Goal: Information Seeking & Learning: Learn about a topic

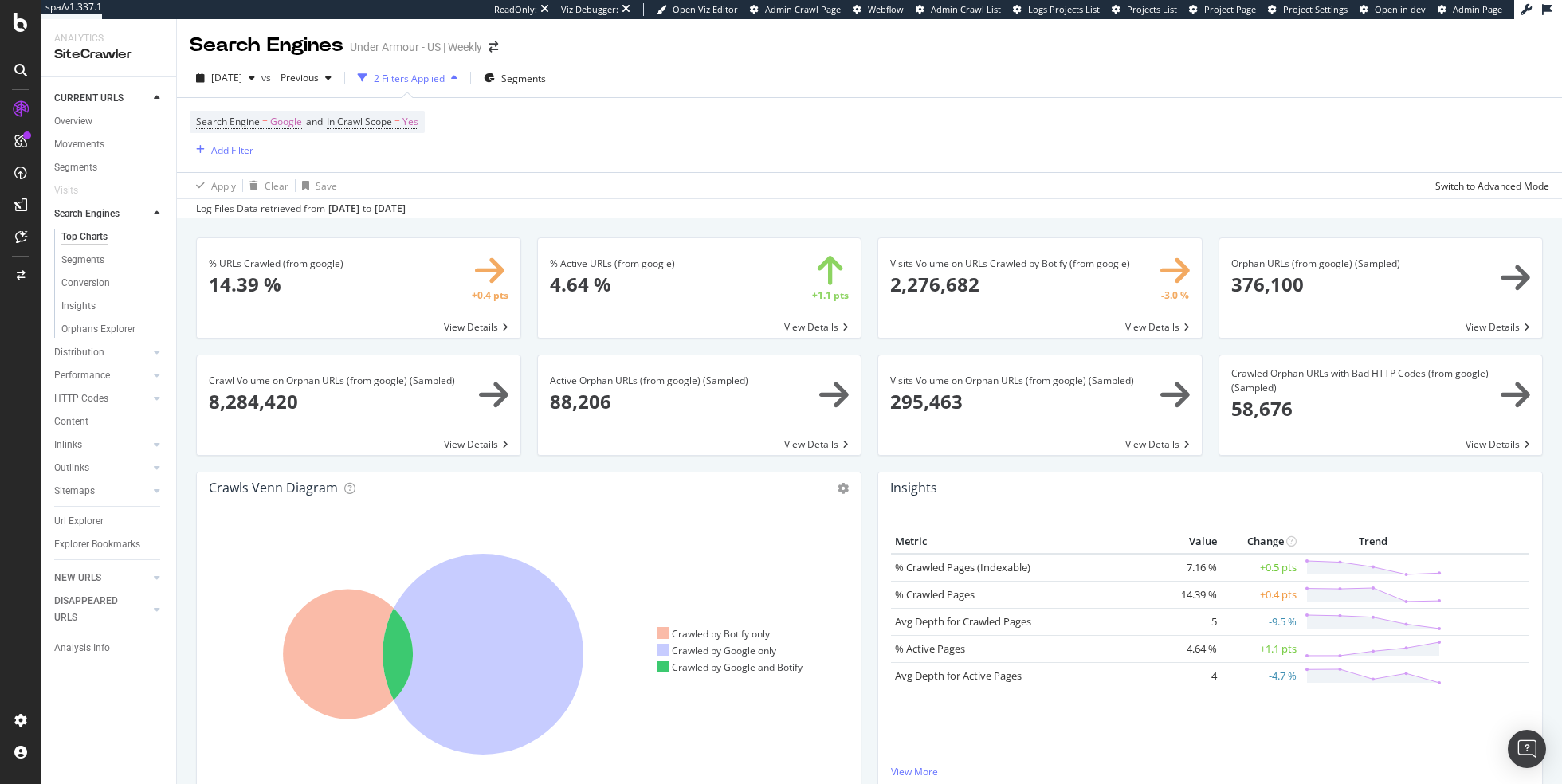
scroll to position [1, 0]
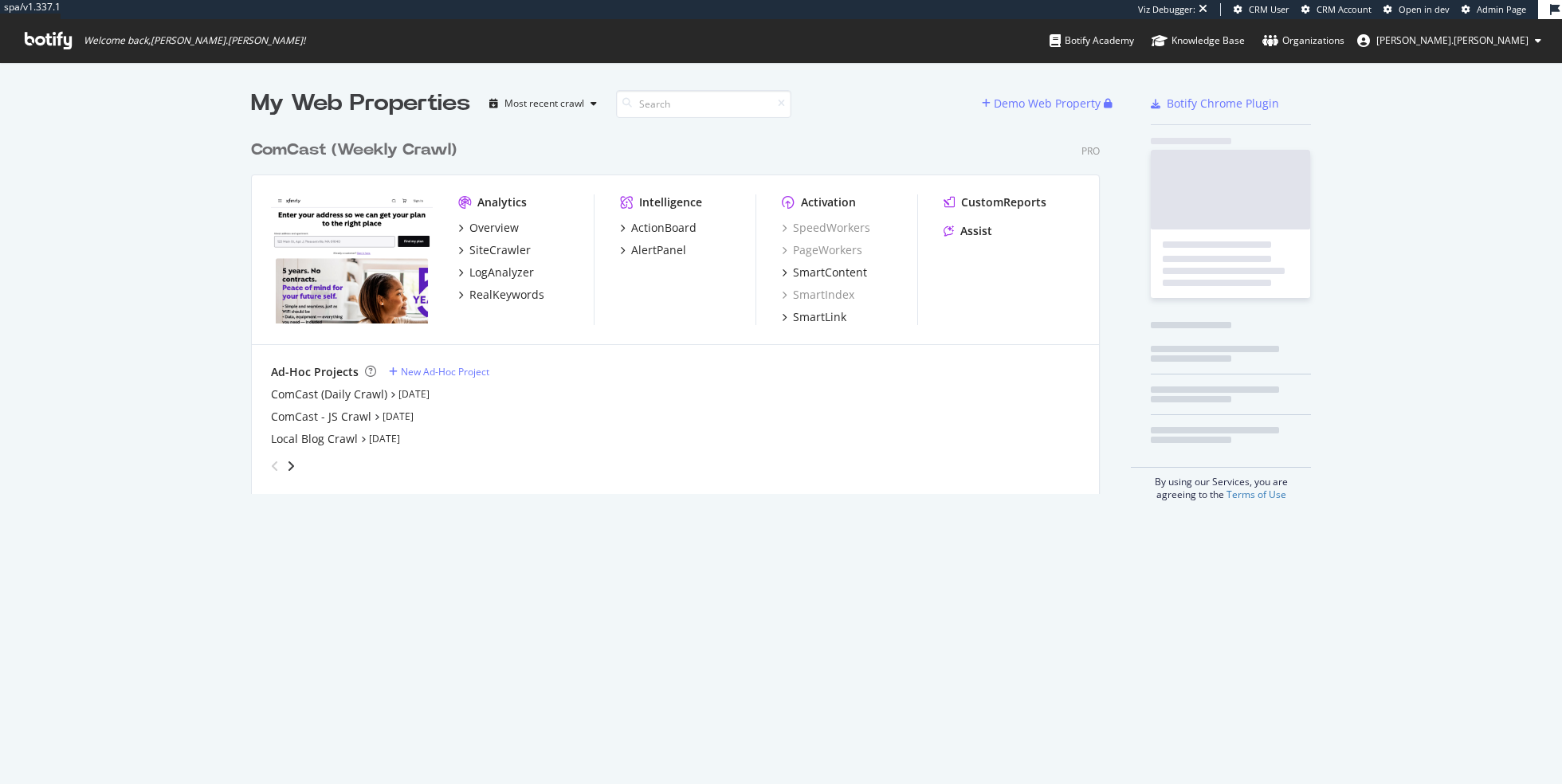
scroll to position [374, 860]
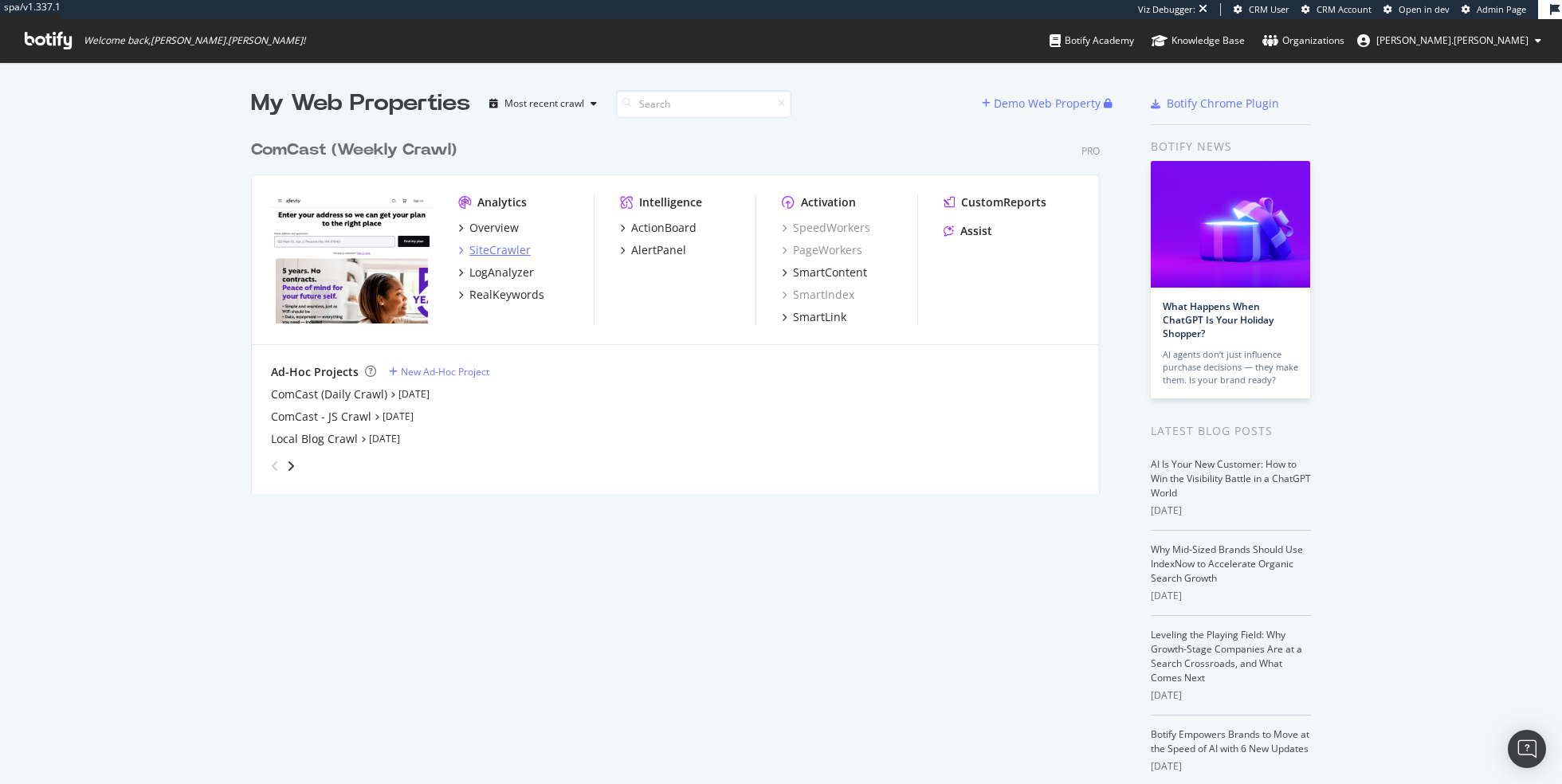
click at [484, 247] on div "SiteCrawler" at bounding box center [499, 250] width 61 height 16
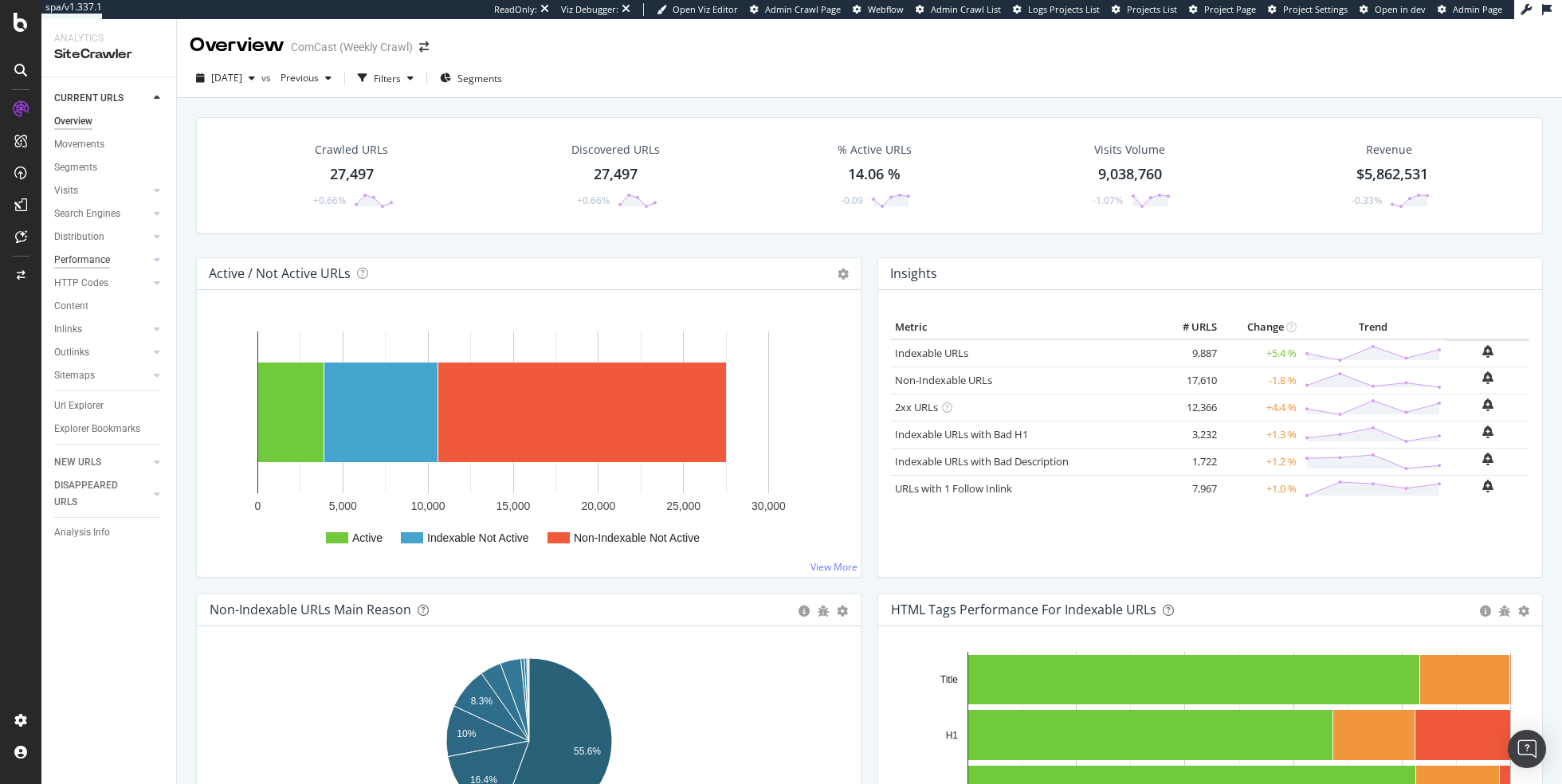
click at [77, 260] on div "Performance" at bounding box center [82, 260] width 56 height 17
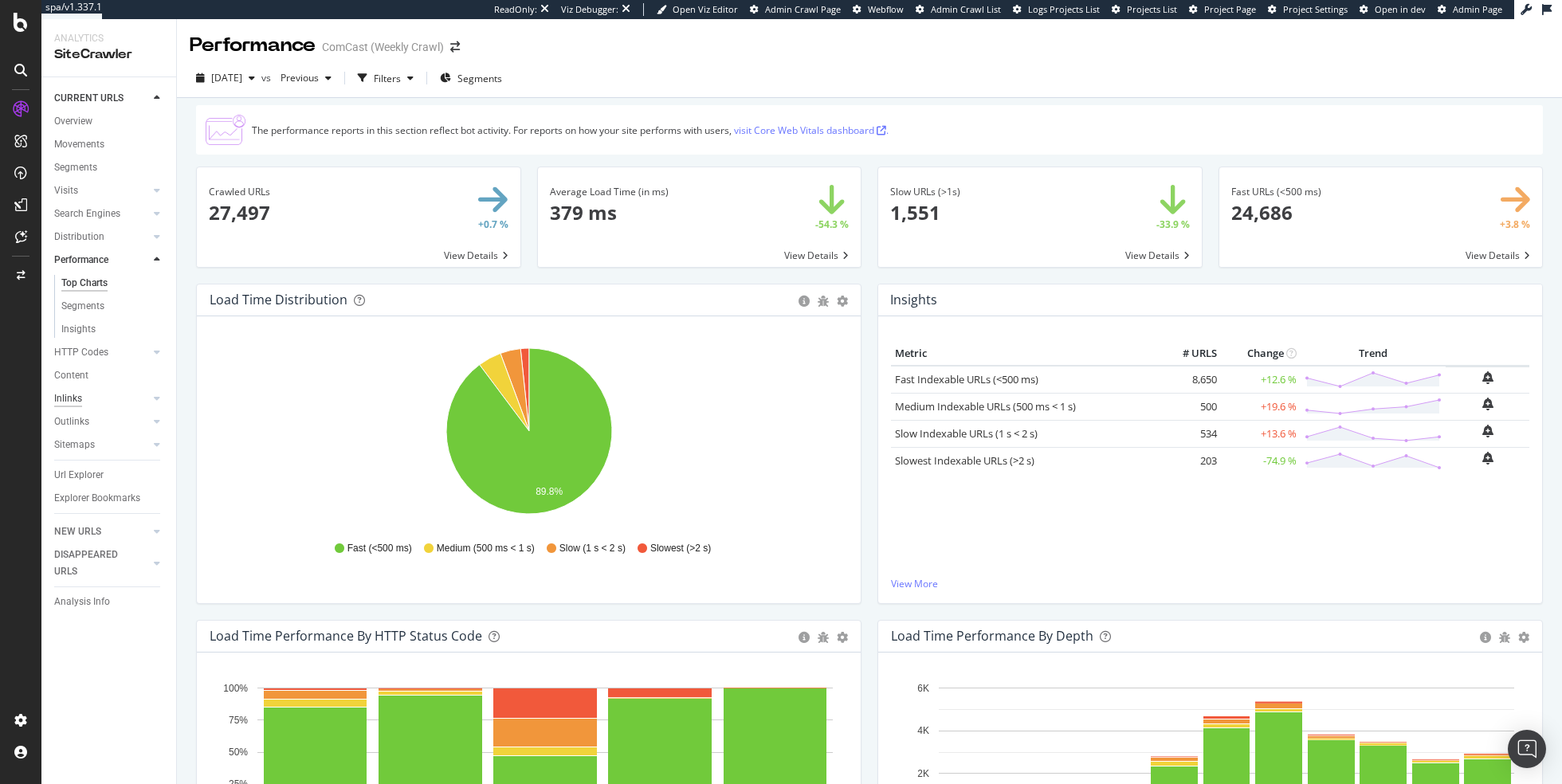
click at [66, 398] on div "Inlinks" at bounding box center [68, 399] width 28 height 17
